Goal: Navigation & Orientation: Find specific page/section

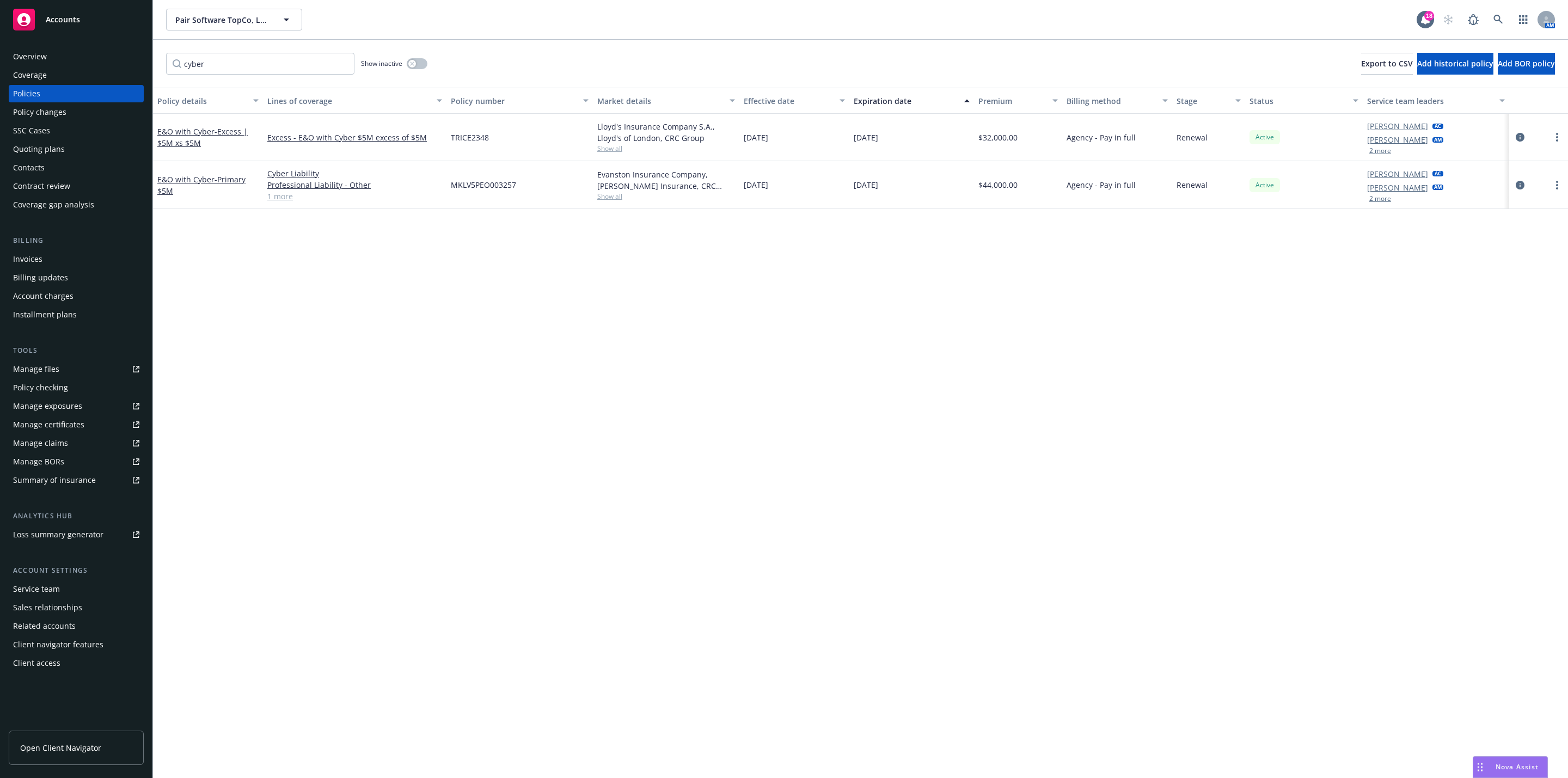
click at [113, 63] on div "Overview" at bounding box center [75, 57] width 126 height 18
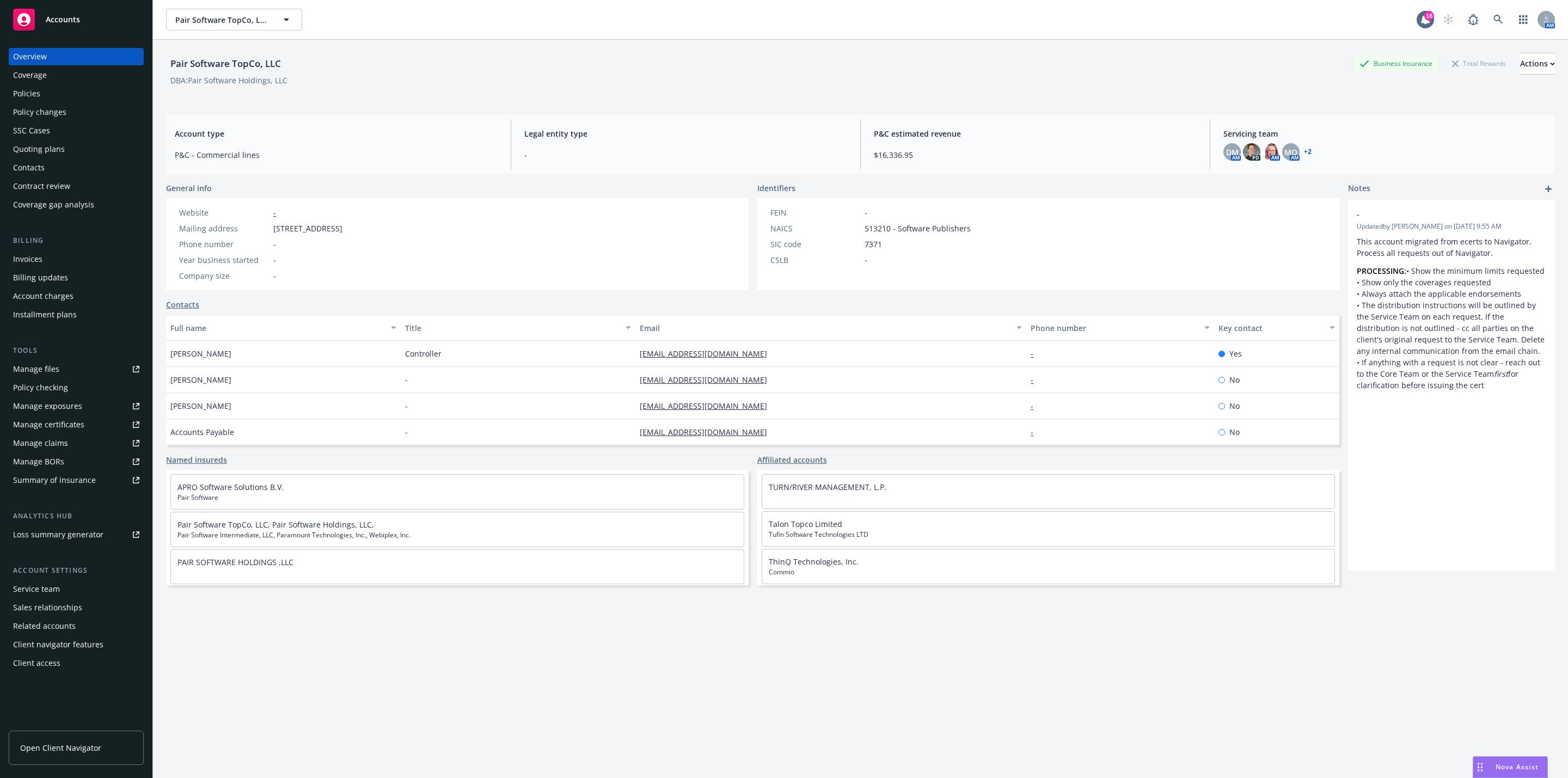
drag, startPoint x: 114, startPoint y: 74, endPoint x: 557, endPoint y: 74, distance: 443.0
click at [557, 74] on div "Pair Software TopCo, LLC Business Insurance Total Rewards Actions" at bounding box center [860, 63] width 1389 height 22
